Goal: Transaction & Acquisition: Purchase product/service

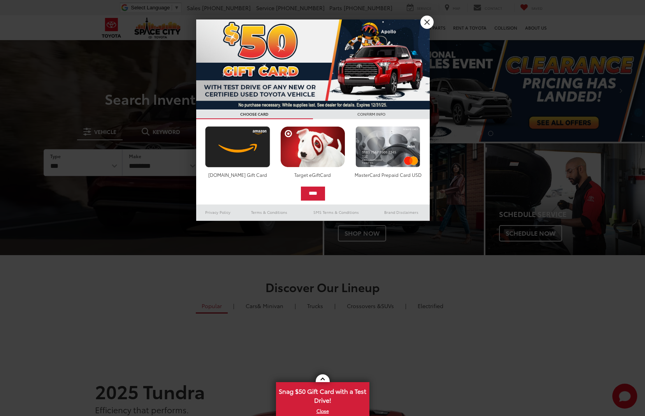
click at [425, 25] on link "X" at bounding box center [426, 22] width 13 height 13
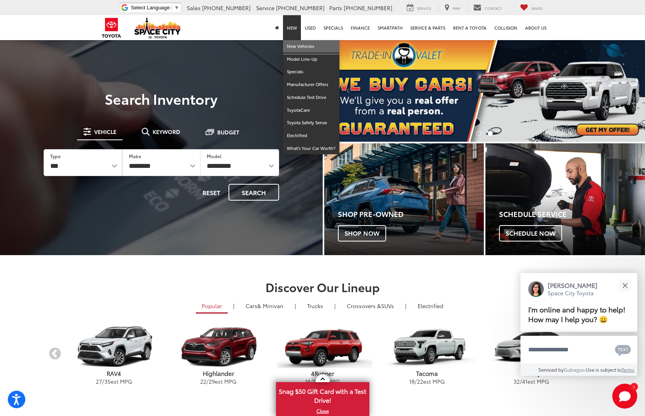
click at [304, 48] on link "New Vehicles" at bounding box center [311, 46] width 56 height 13
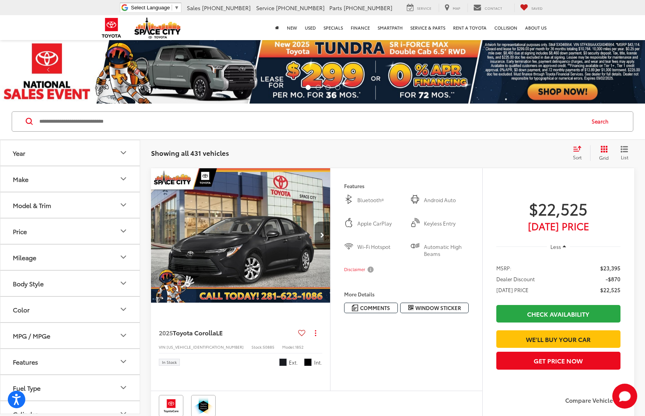
click at [63, 202] on button "Model & Trim" at bounding box center [70, 204] width 140 height 25
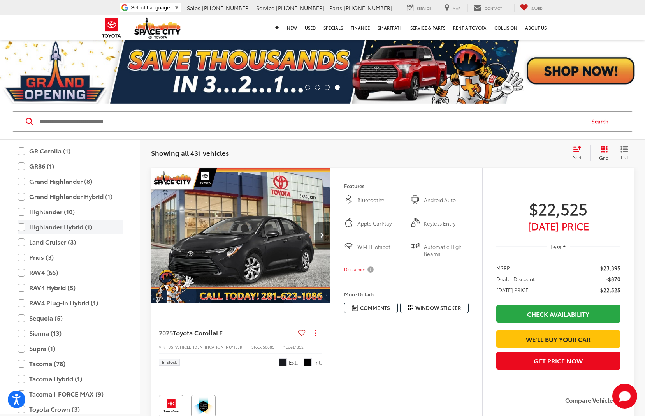
scroll to position [216, 0]
click at [51, 255] on label "Prius (3)" at bounding box center [70, 258] width 105 height 14
